Goal: Check status: Check status

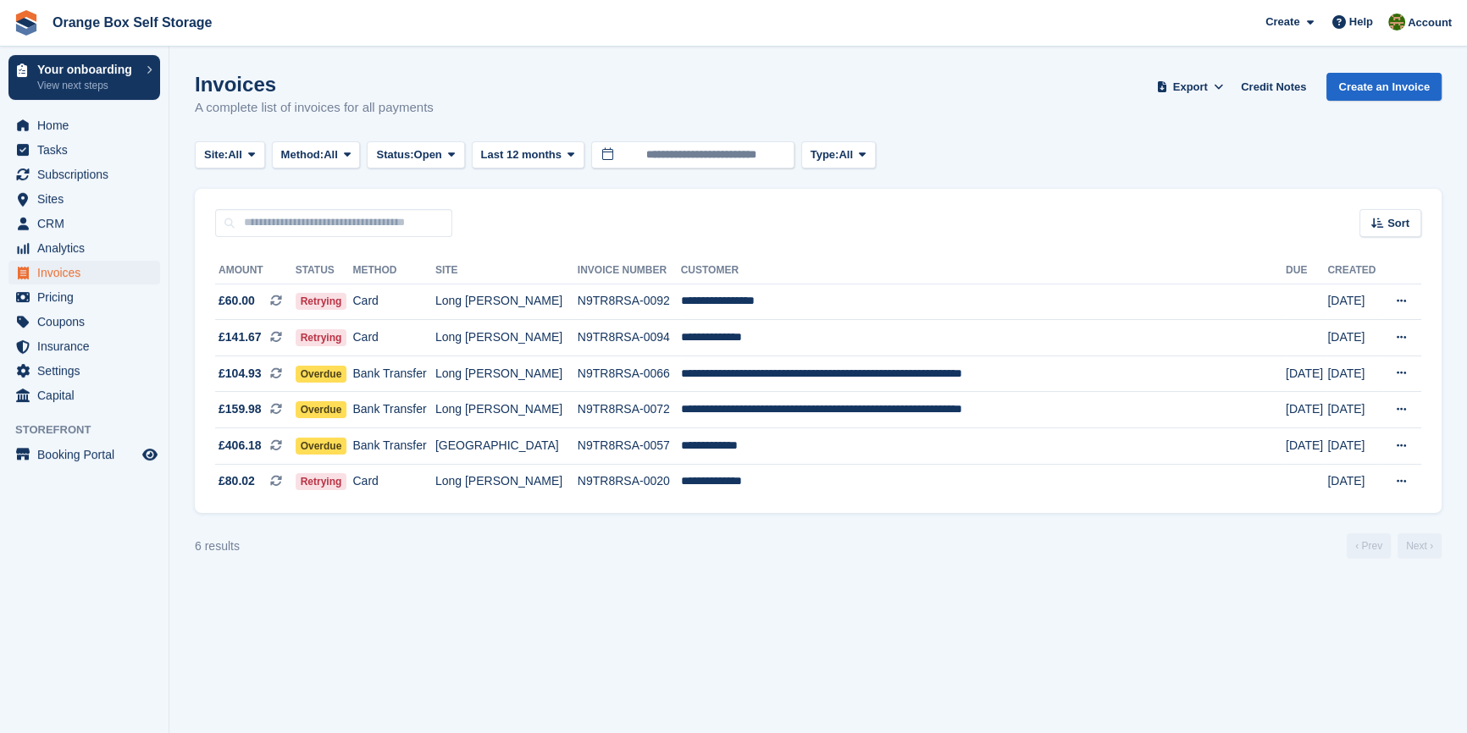
click at [473, 690] on section "Invoices A complete list of invoices for all payments Export Export Invoices Ex…" at bounding box center [817, 366] width 1297 height 733
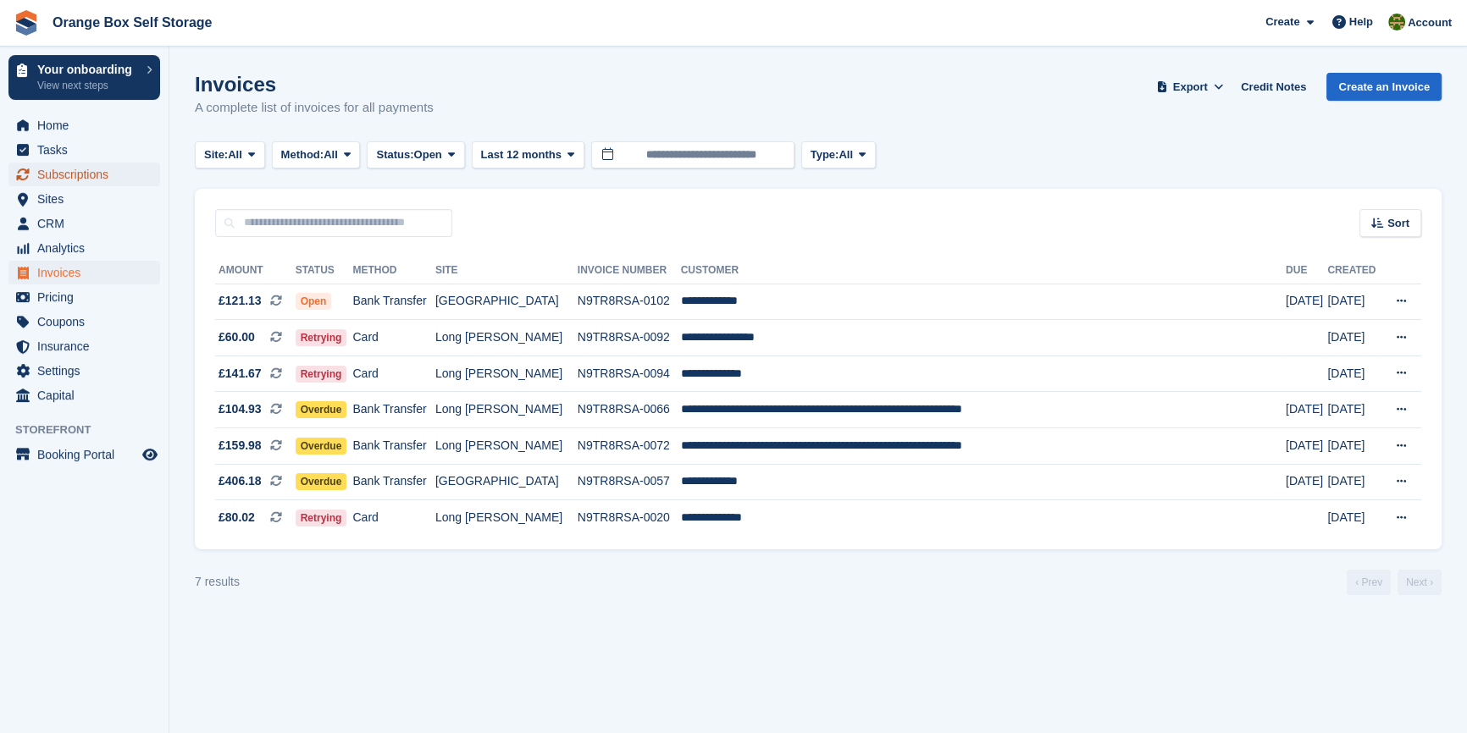
click at [102, 174] on span "Subscriptions" at bounding box center [88, 175] width 102 height 24
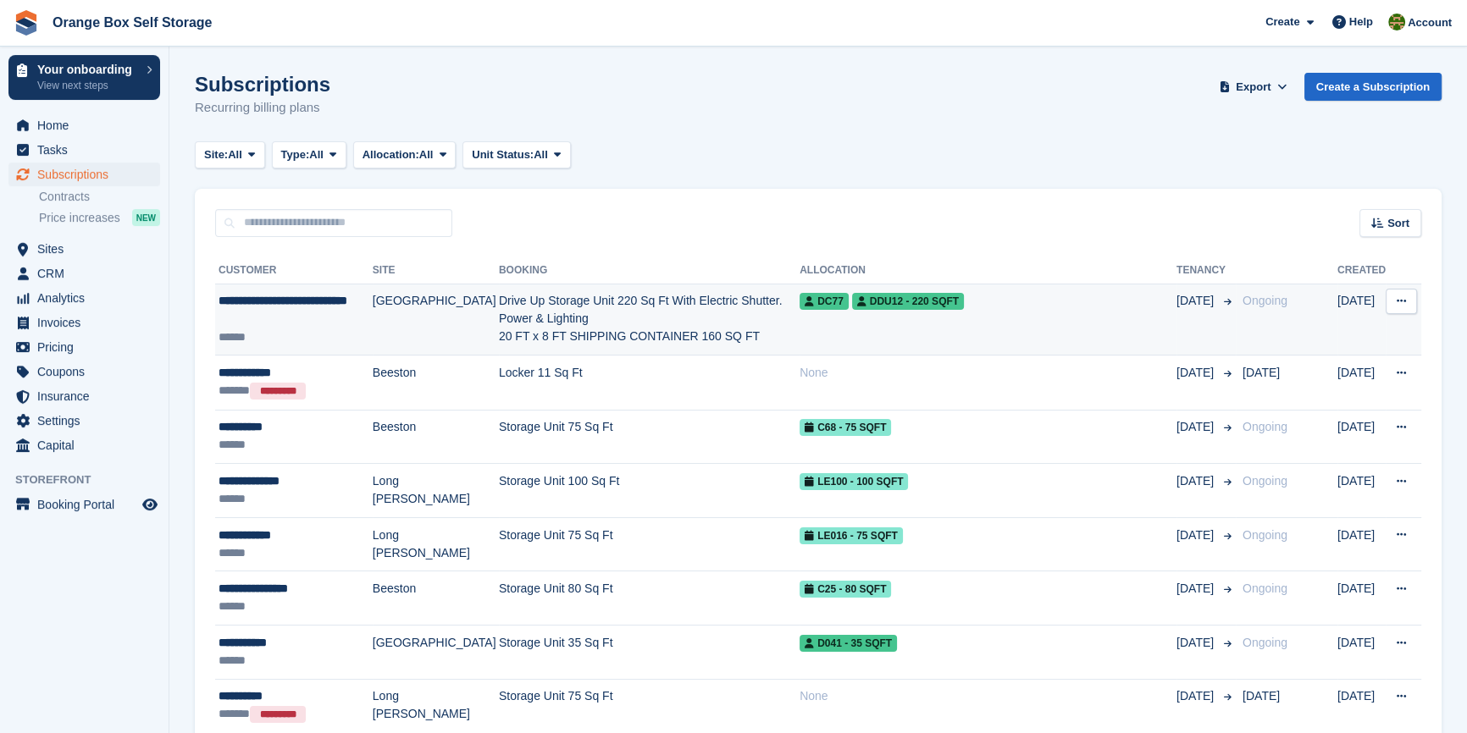
click at [384, 322] on td "[GEOGRAPHIC_DATA]" at bounding box center [436, 320] width 126 height 72
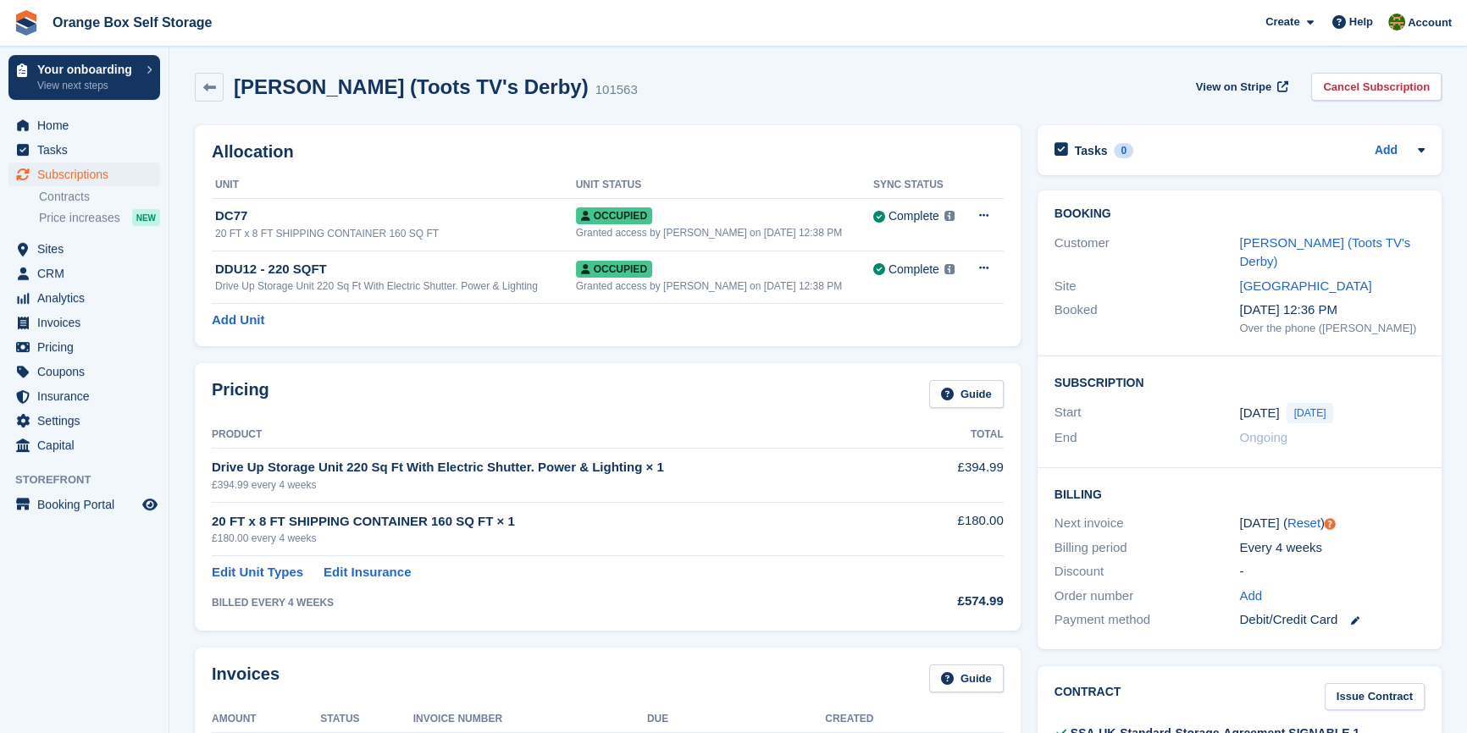
click at [804, 539] on div "£180.00 every 4 weeks" at bounding box center [571, 538] width 718 height 15
drag, startPoint x: 804, startPoint y: 539, endPoint x: 814, endPoint y: 536, distance: 10.5
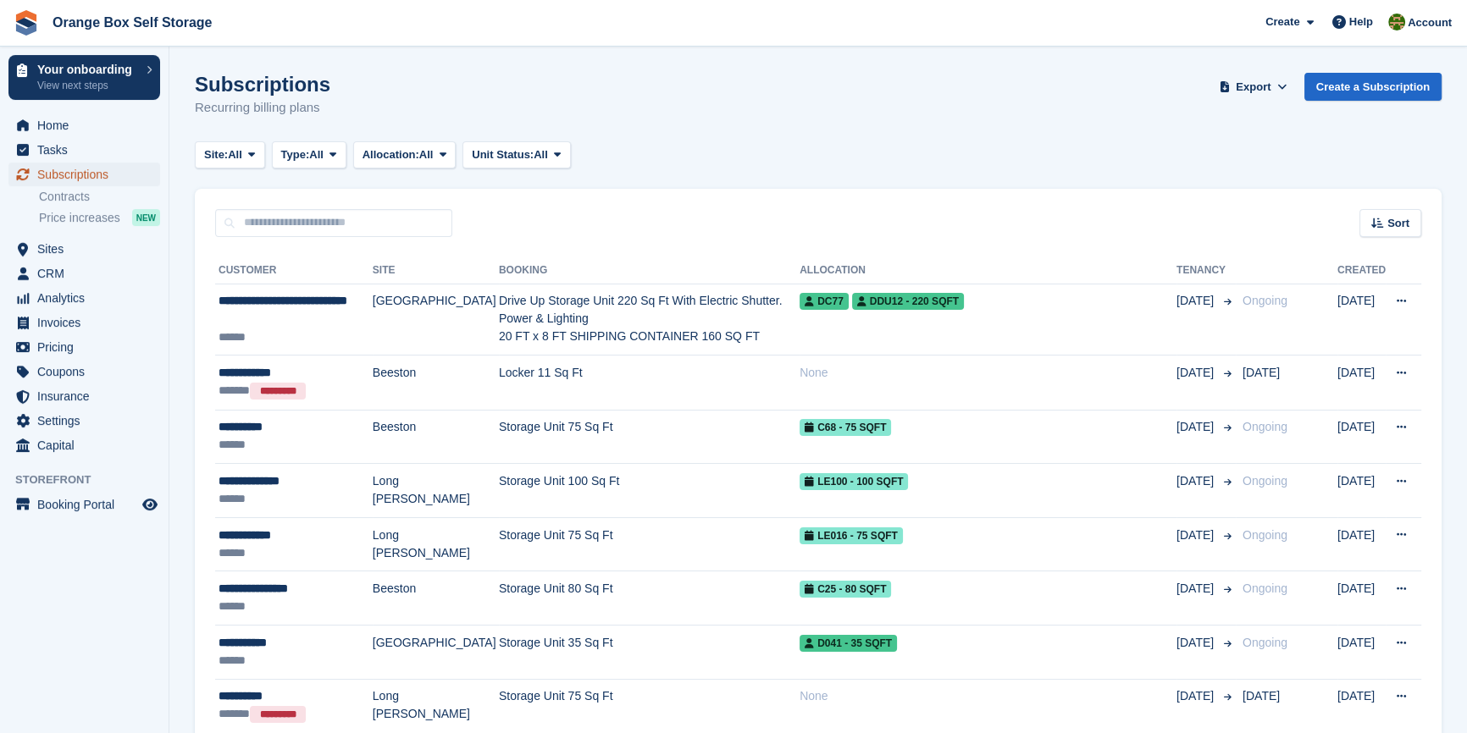
click at [102, 181] on span "Subscriptions" at bounding box center [88, 175] width 102 height 24
click at [301, 229] on input "text" at bounding box center [333, 223] width 237 height 28
type input "*****"
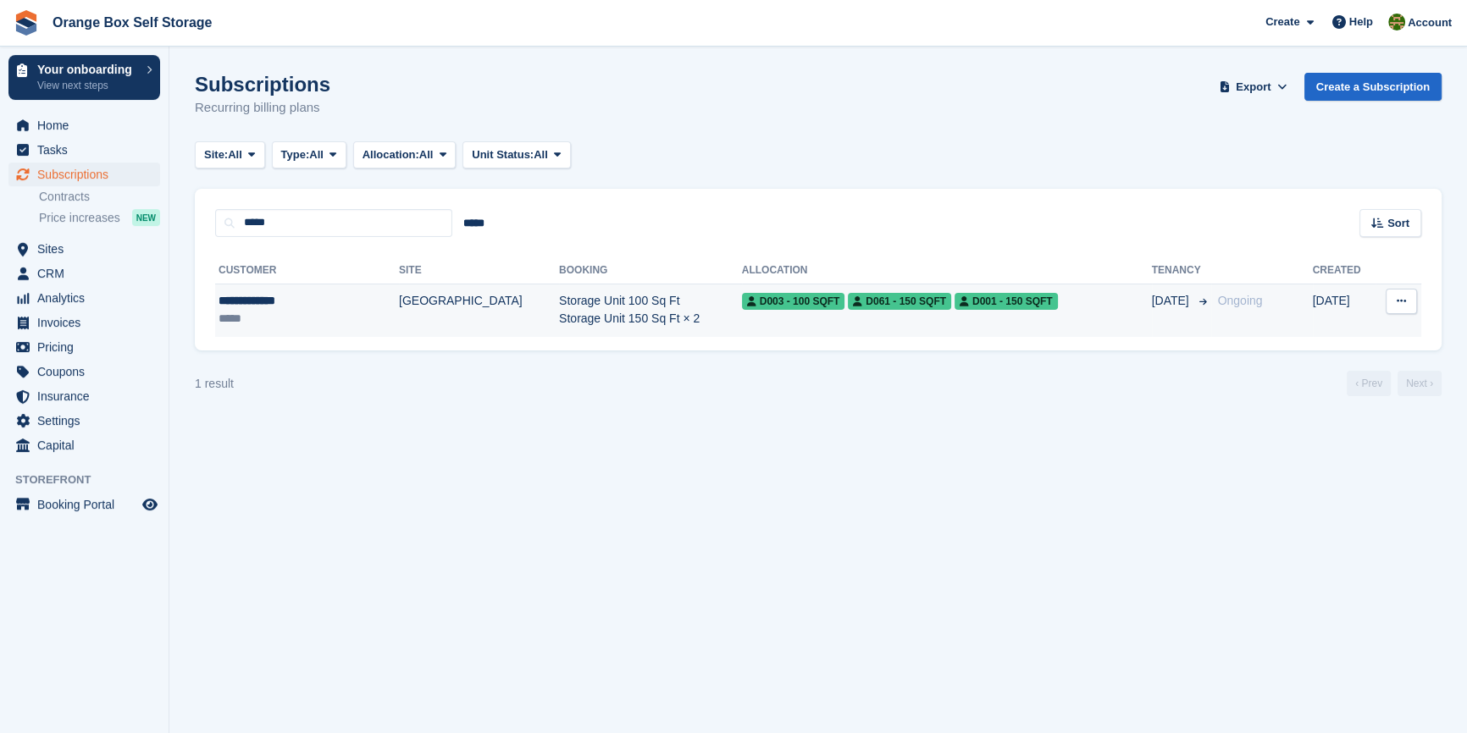
click at [309, 304] on div "**********" at bounding box center [287, 301] width 138 height 18
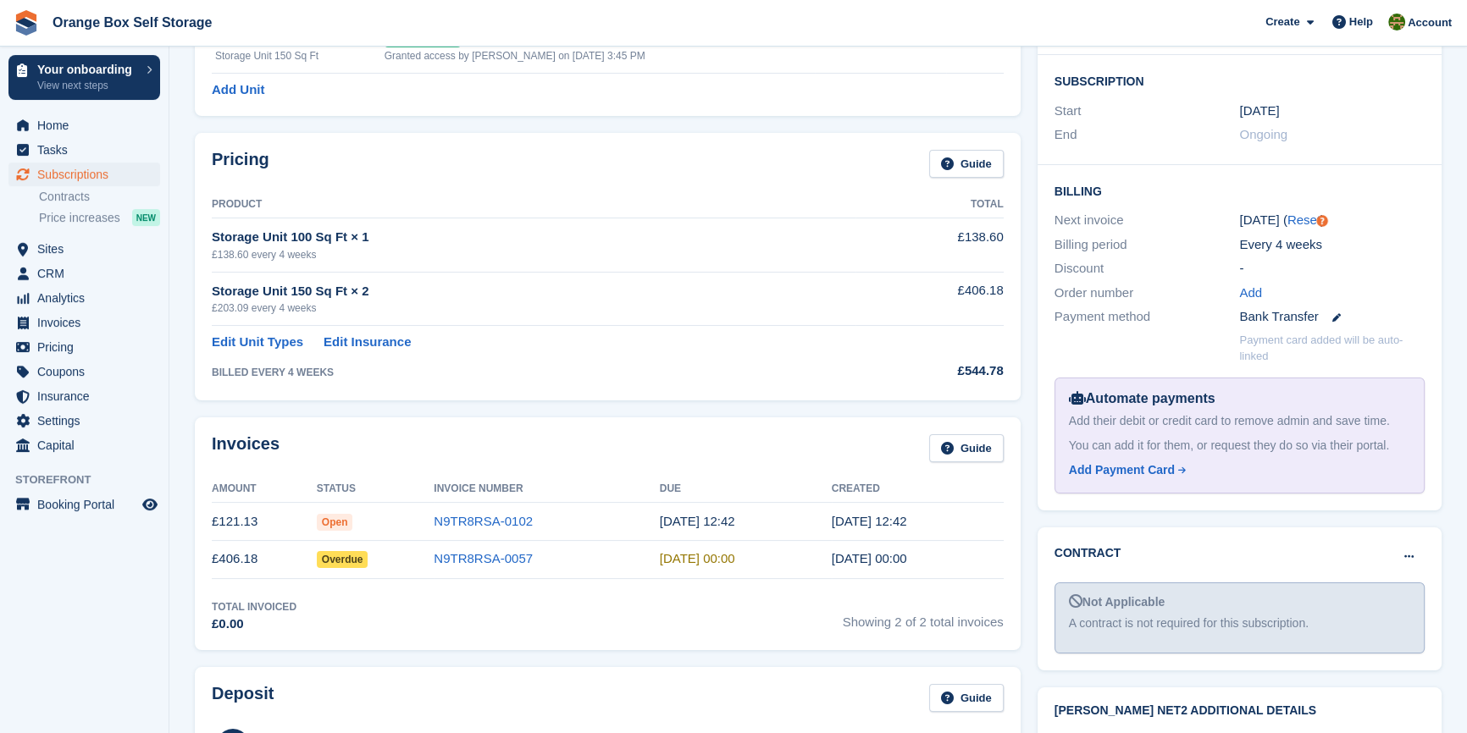
scroll to position [76, 0]
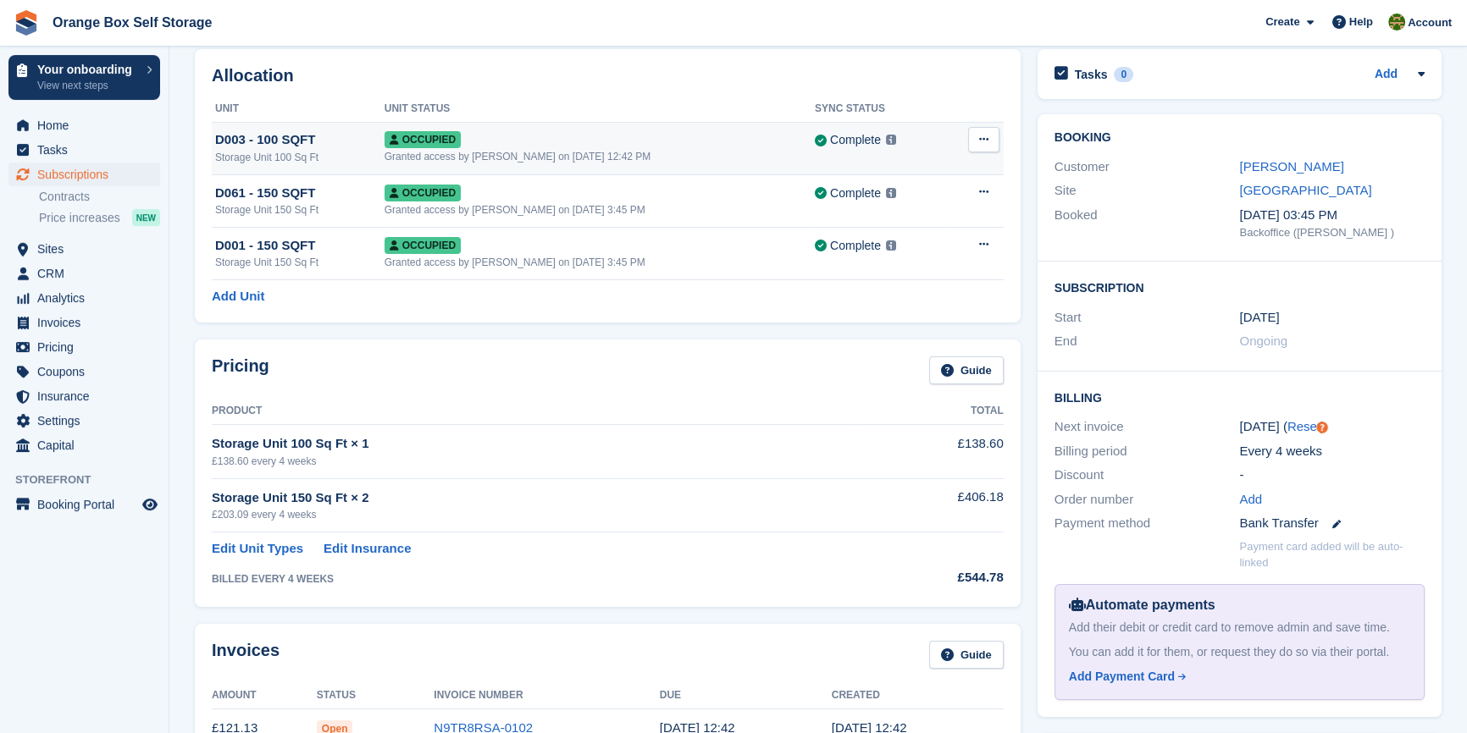
click at [982, 137] on icon at bounding box center [983, 139] width 9 height 11
click at [619, 135] on div "Occupied" at bounding box center [599, 139] width 430 height 18
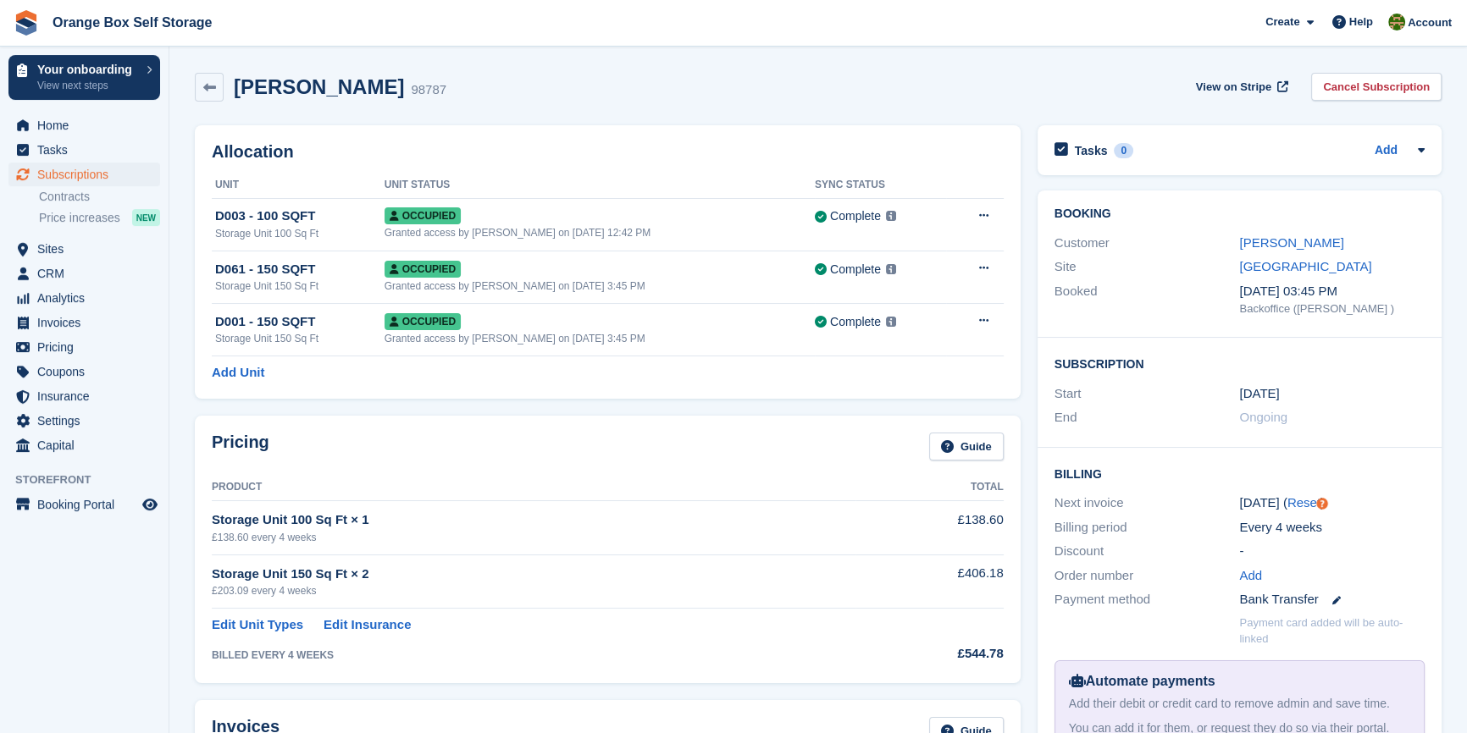
click at [528, 477] on th "Product" at bounding box center [534, 487] width 644 height 27
click at [73, 325] on span "Invoices" at bounding box center [88, 323] width 102 height 24
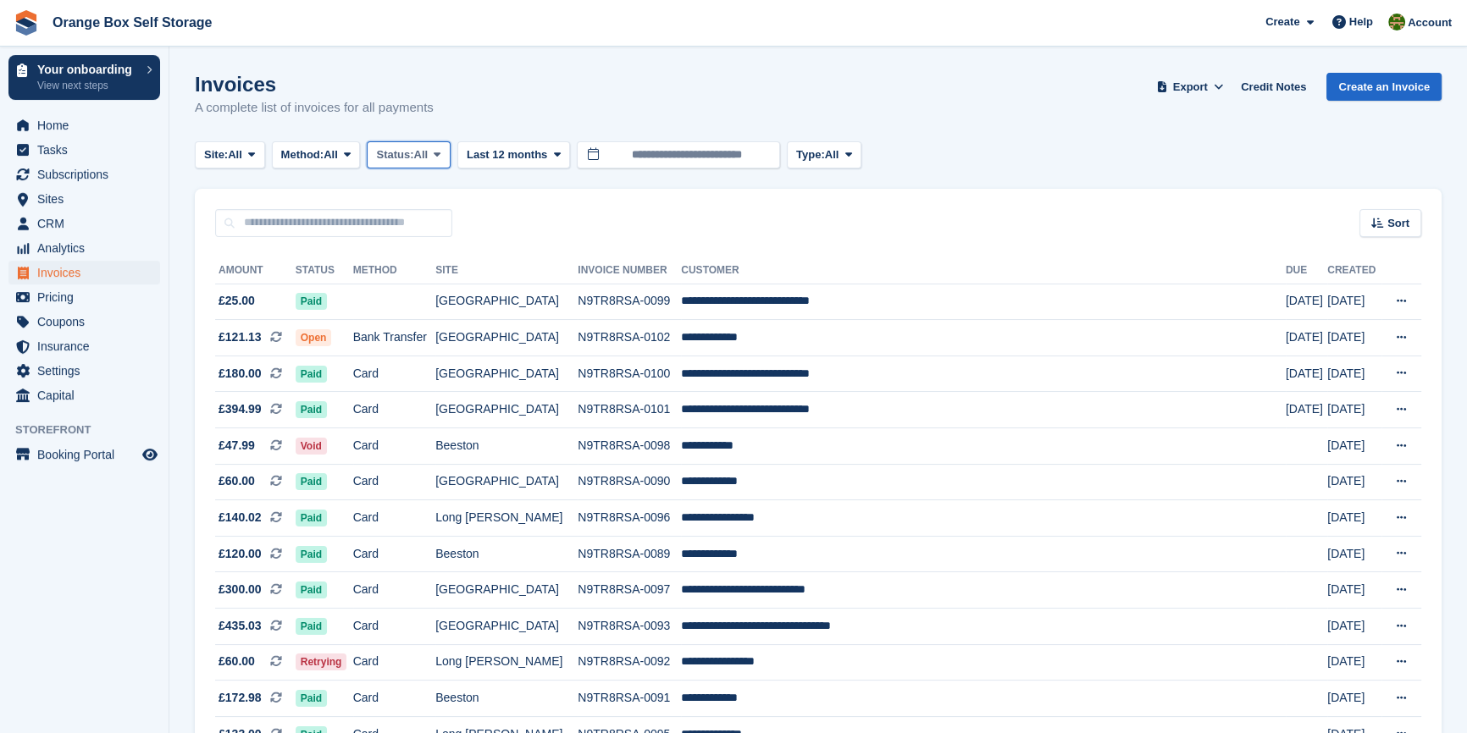
click at [408, 141] on button "Status: All" at bounding box center [408, 155] width 83 height 28
click at [413, 288] on link "Open" at bounding box center [447, 286] width 147 height 30
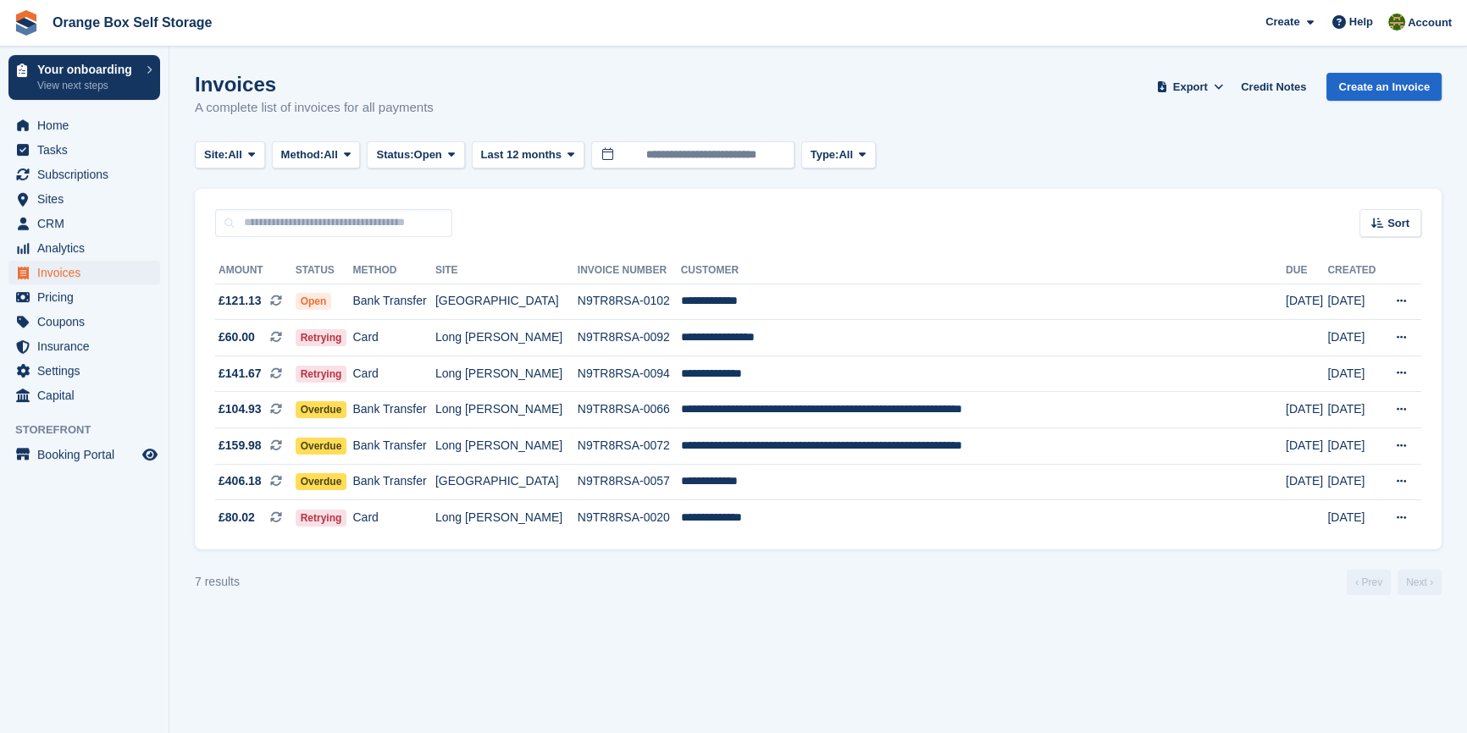
click at [97, 642] on aside "Your onboarding View next steps Home Tasks Subscriptions Subscriptions Subscrip…" at bounding box center [84, 371] width 169 height 649
click at [440, 636] on section "Invoices A complete list of invoices for all payments Export Export Invoices Ex…" at bounding box center [817, 366] width 1297 height 733
